Goal: Answer question/provide support

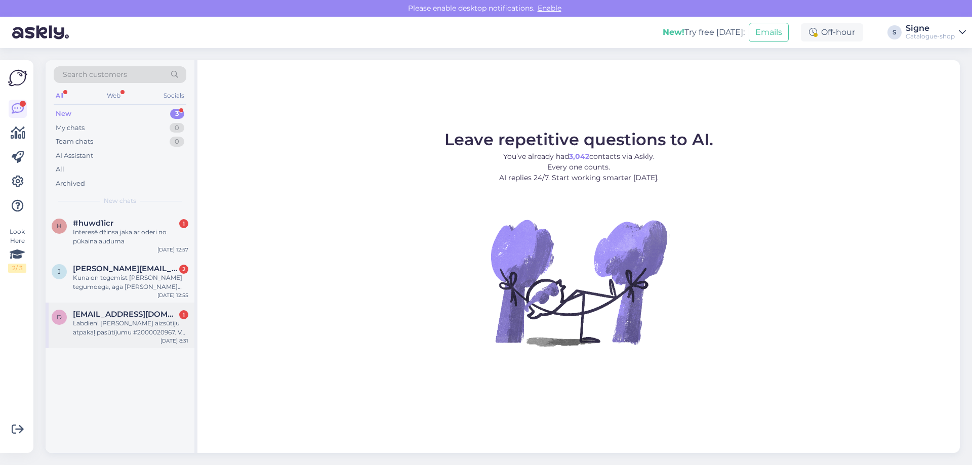
drag, startPoint x: 110, startPoint y: 321, endPoint x: 166, endPoint y: 320, distance: 55.2
click at [118, 320] on div "Labdien! [PERSON_NAME] aizsūtīju atpakaļ pasūtījumu #2000020967. Vai esat to sa…" at bounding box center [130, 328] width 115 height 18
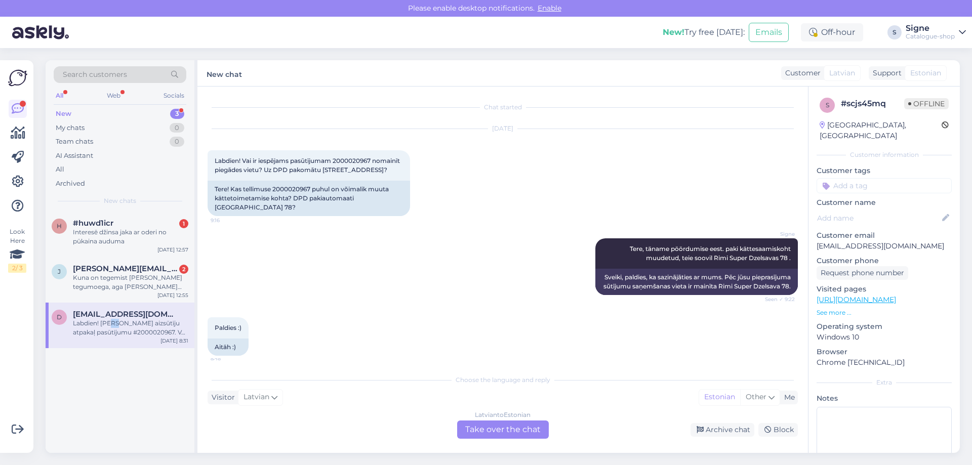
scroll to position [125, 0]
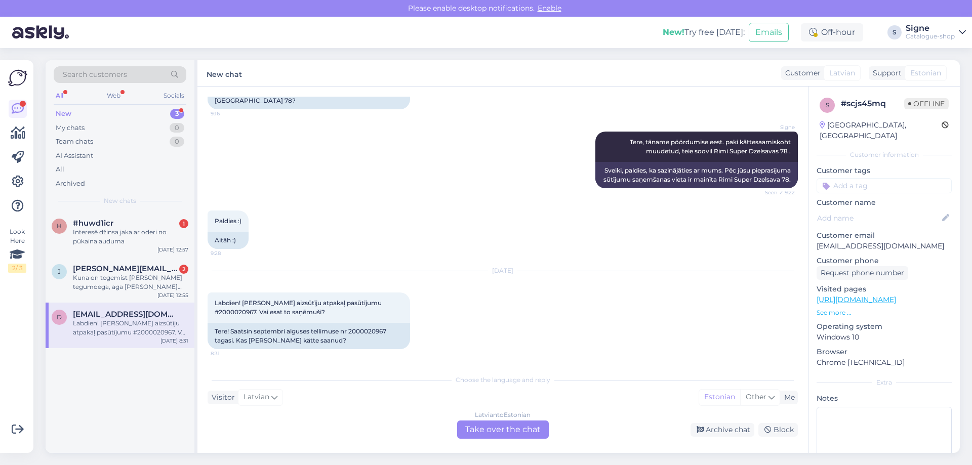
click at [506, 424] on div "[DEMOGRAPHIC_DATA] to Estonian Take over the chat" at bounding box center [503, 430] width 92 height 18
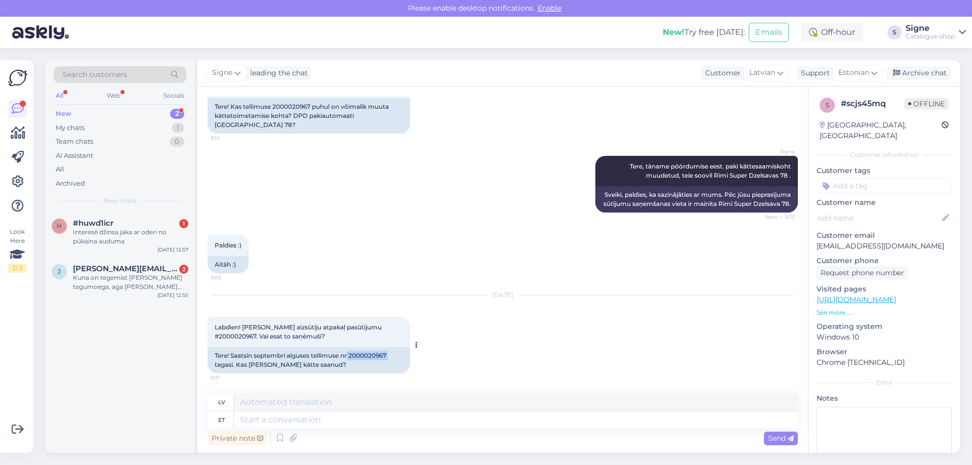
drag, startPoint x: 351, startPoint y: 356, endPoint x: 394, endPoint y: 356, distance: 43.0
click at [394, 356] on div "Tere! Saatsin septembri alguses tellimuse nr 2000020967 tagasi. Kas [PERSON_NAM…" at bounding box center [309, 360] width 203 height 26
copy div "2000020967"
click at [285, 425] on textarea at bounding box center [516, 420] width 564 height 17
type textarea "Tere,"
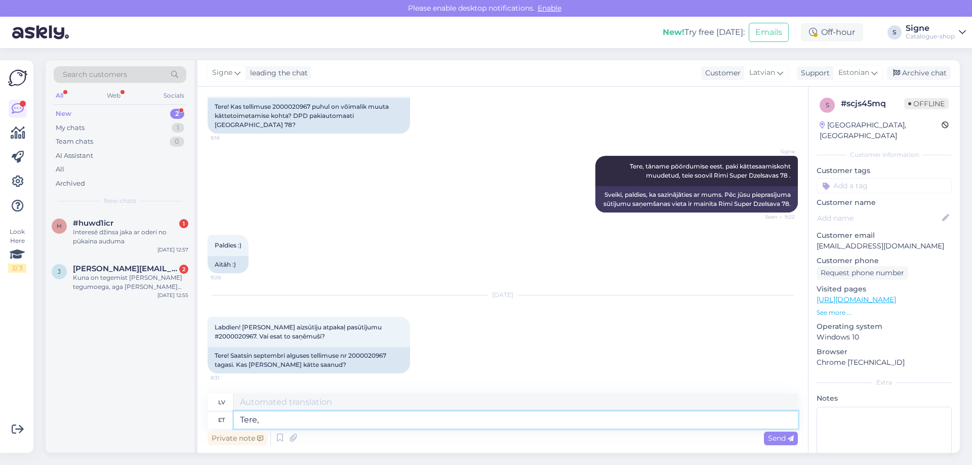
type textarea "Sveiki,"
type textarea "Tere, tagastus o"
type textarea "Sveiki, atgriezieties"
type textarea "Tere, tagastus on me"
type textarea "Sveiki, atgriešanās ir"
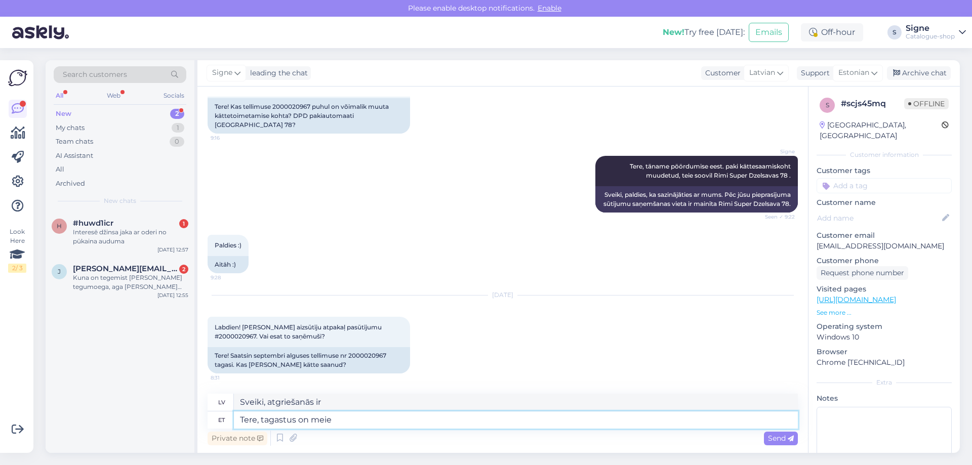
type textarea "Tere, tagastus on meie k"
type textarea "Sveiki, atgriešanās ir mūsu"
type textarea "Tere, tagastus on meie poolt k"
type textarea "Sveiki, atgriešana ir [PERSON_NAME]."
type textarea "Tere, tagastus on meie poolt käideldud ja"
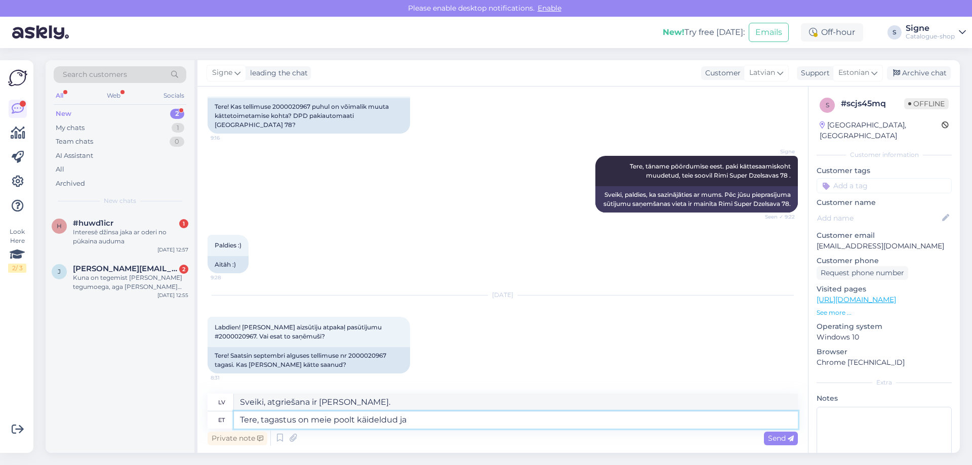
type textarea "Sveiki, atgriešanu esam apstrādājuši mēs."
type textarea "Tere, tagastus on meie poolt käideldud ja v"
type textarea "Sveiki, mēs esam apstrādājuši atgriešanu un"
type textarea "Tere, tagastus on meie poolt käideldud ja vormistatud, t"
type textarea "Sveiki, atgriešana ir apstrādāta un noformēta no mūsu puses."
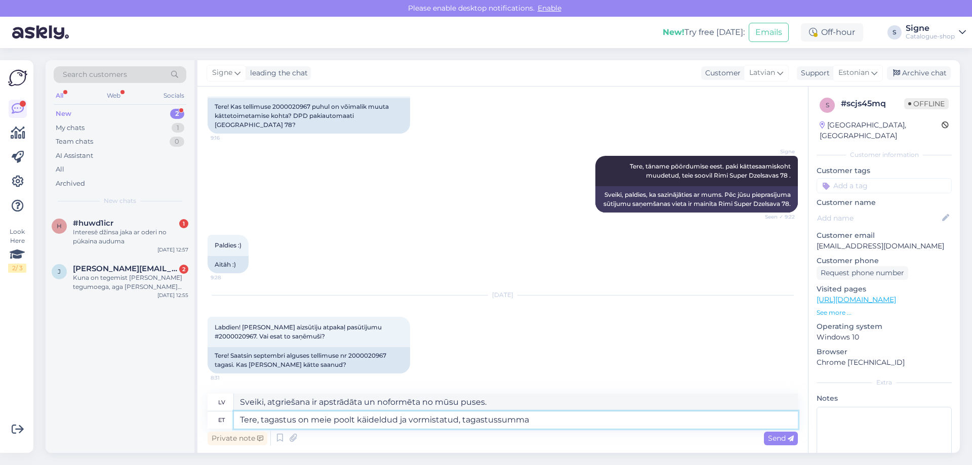
type textarea "Tere, tagastus on meie poolt käideldud ja vormistatud, tagastussumma k"
type textarea "Sveiki, atgriešana ir apstrādāta un noformēta no mūsu puses, atmaksas summa"
type textarea "Tere, tagastus on meie poolt käideldud ja vormistatud, tagastussumma kantakse t"
type textarea "Sveiki, atgriešana ir apstrādāta un noformēta, un atmaksas summa tiks pārskaitī…"
type textarea "Tere, tagastus on meie poolt käideldud ja vormistatud, tagastussumma kantakse t…"
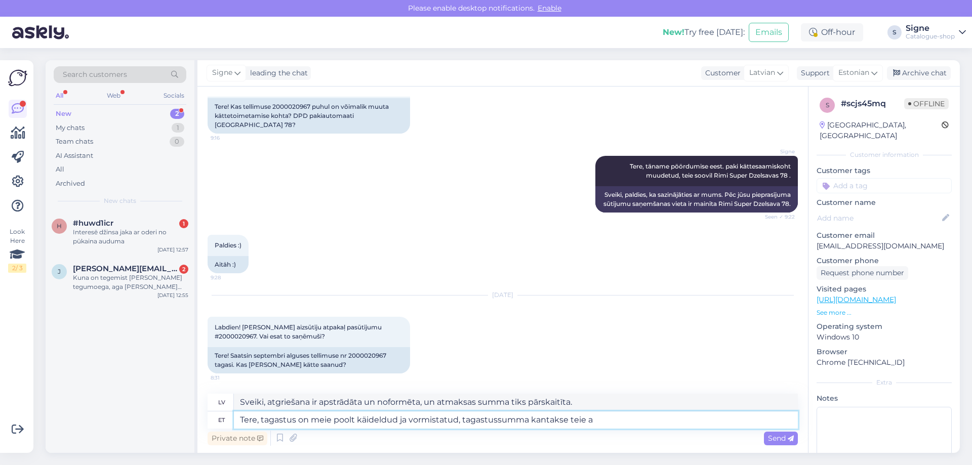
type textarea "Sveiki, atgriešana ir apstrādāta un noformēta no mūsu puses, atmaksas summa tik…"
type textarea "Tere, tagastus on meie poolt käideldud ja vormistatud, tagastussumma kantakse t…"
type textarea "Sveiki, atgriešana ir apstrādāta un noformēta no mūsu puses, atmaksas summa tik…"
type textarea "Tere, tagastus on meie poolt käideldud ja vormistatud, tagastussumma kantakse t…"
type textarea "Sveiki, atgriešana ir apstrādāta un noformēta no mūsu puses, atmaksas summa tik…"
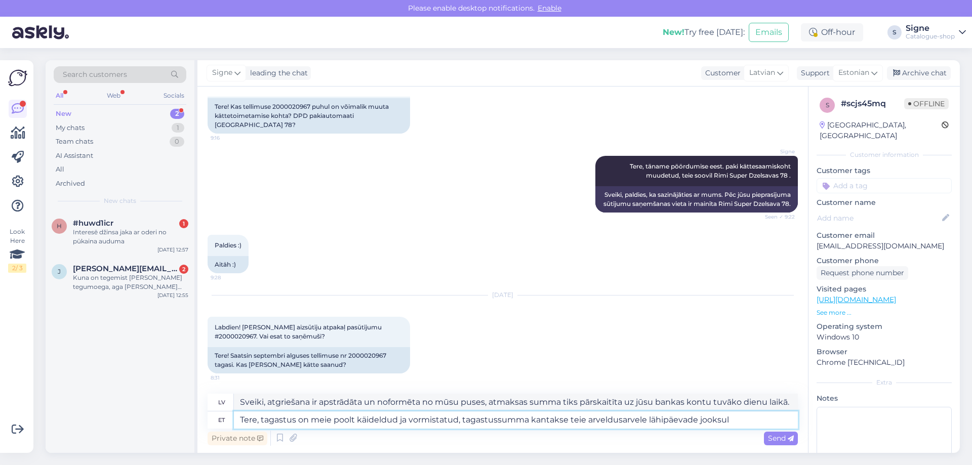
type textarea "Tere, tagastus on meie poolt käideldud ja vormistatud, tagastussumma kantakse t…"
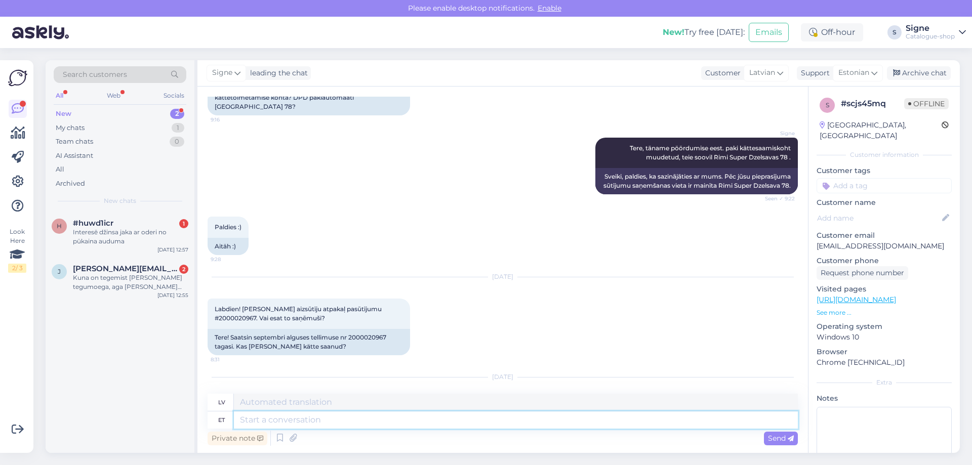
scroll to position [219, 0]
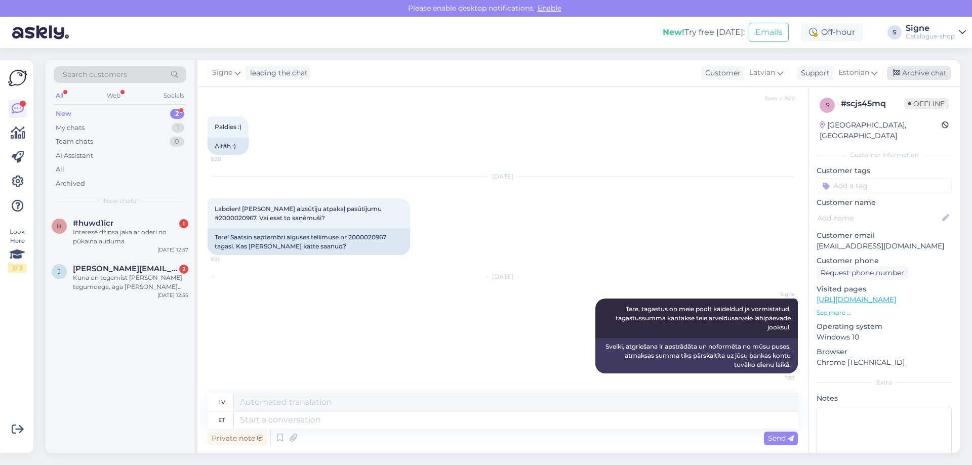
click at [915, 74] on div "Archive chat" at bounding box center [919, 73] width 64 height 14
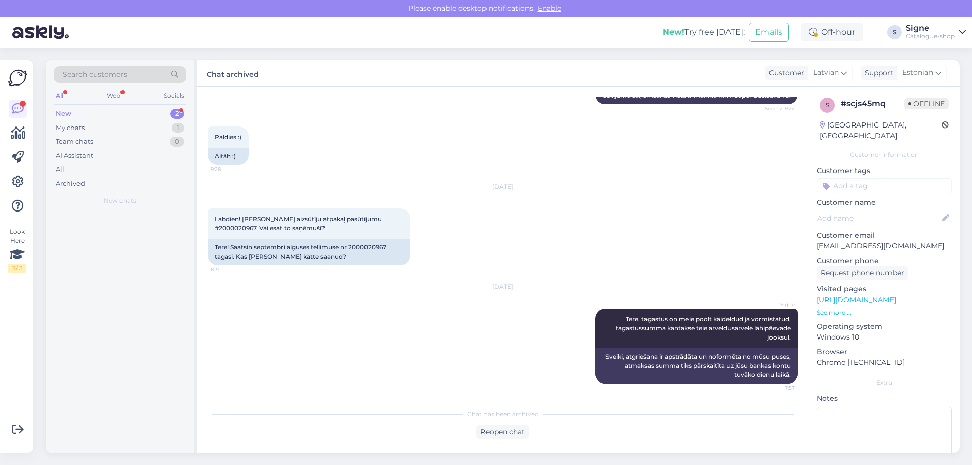
scroll to position [209, 0]
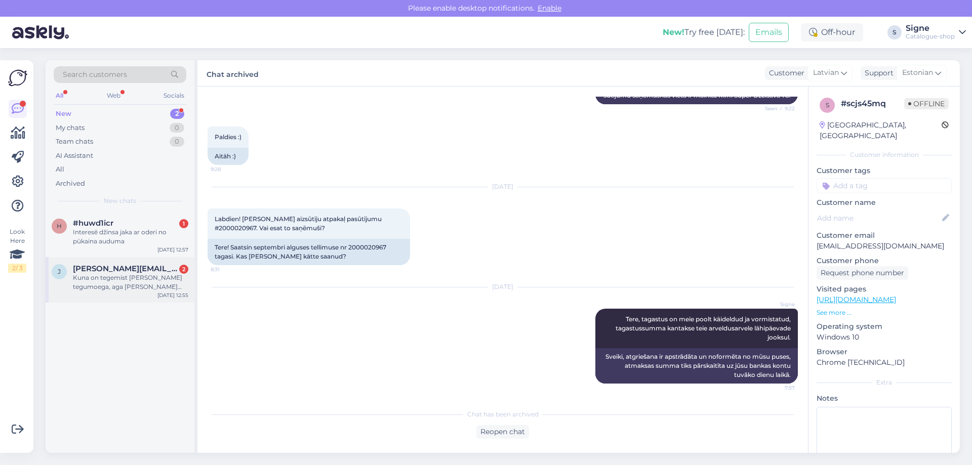
click at [138, 283] on div "Kuna on tegemist [PERSON_NAME] tegumoega, aga [PERSON_NAME] meeldi oversized lo…" at bounding box center [130, 282] width 115 height 18
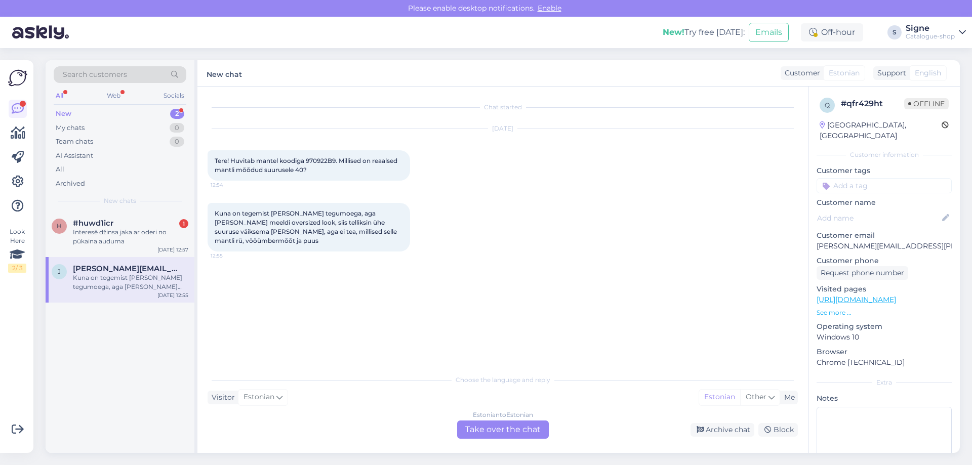
click at [504, 426] on div "Estonian to Estonian Take over the chat" at bounding box center [503, 430] width 92 height 18
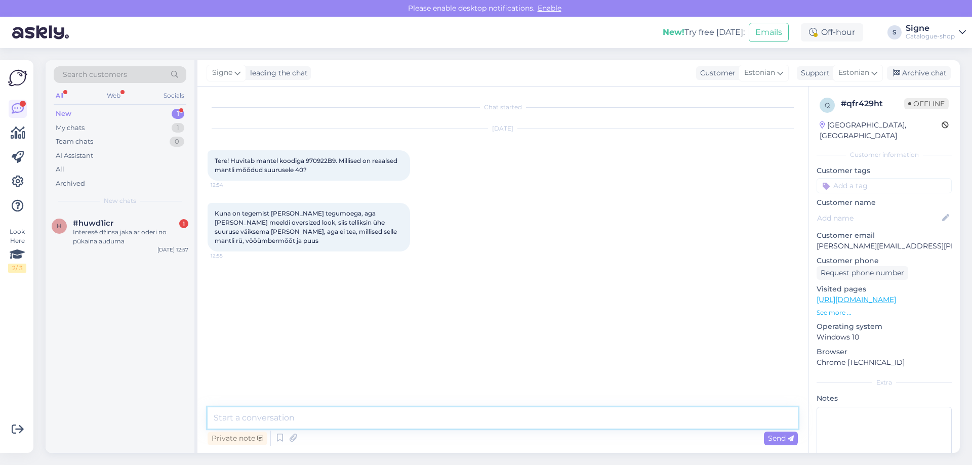
click at [308, 416] on textarea at bounding box center [503, 418] width 591 height 21
type textarea "Tere, palume kindlasti vaadata üle meie mõõdutabelid."
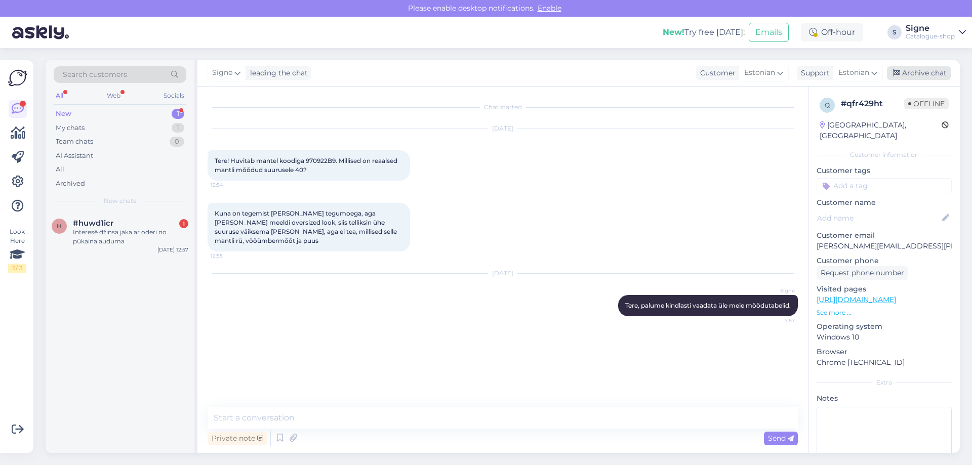
click at [913, 73] on div "Archive chat" at bounding box center [919, 73] width 64 height 14
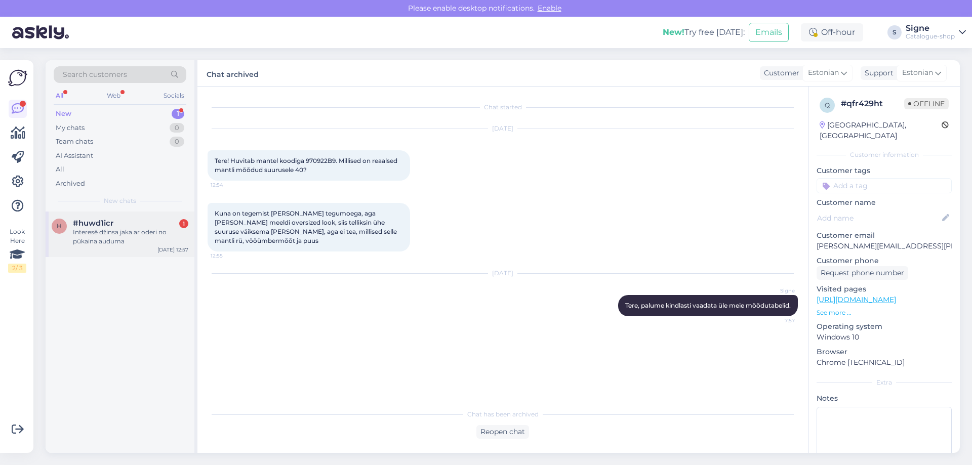
click at [115, 240] on div "Interesē džinsa jaka ar oderi no pūkaina auduma" at bounding box center [130, 237] width 115 height 18
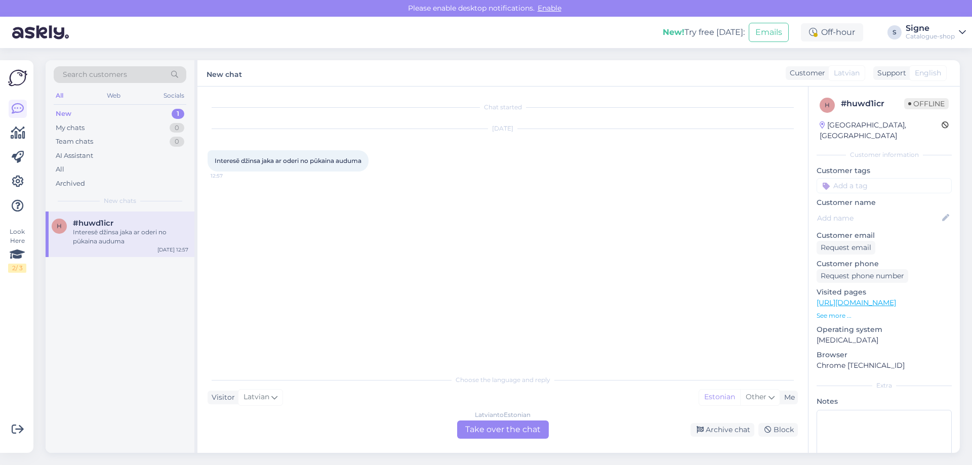
drag, startPoint x: 492, startPoint y: 421, endPoint x: 507, endPoint y: 426, distance: 16.2
click at [492, 420] on div "Choose the language and reply Visitor Latvian Me Estonian Other Latvian to Esto…" at bounding box center [503, 404] width 591 height 69
click at [527, 434] on div "[DEMOGRAPHIC_DATA] to Estonian Take over the chat" at bounding box center [503, 430] width 92 height 18
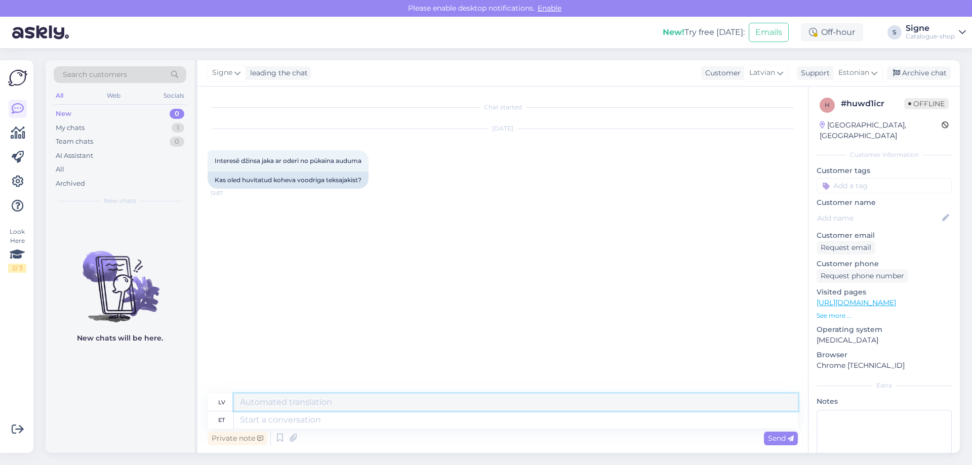
click at [287, 405] on textarea at bounding box center [516, 402] width 564 height 17
click at [261, 420] on textarea at bounding box center [516, 420] width 564 height 17
drag, startPoint x: 913, startPoint y: 70, endPoint x: 883, endPoint y: 72, distance: 29.5
click at [913, 70] on div "Archive chat" at bounding box center [919, 73] width 64 height 14
